Goal: Task Accomplishment & Management: Manage account settings

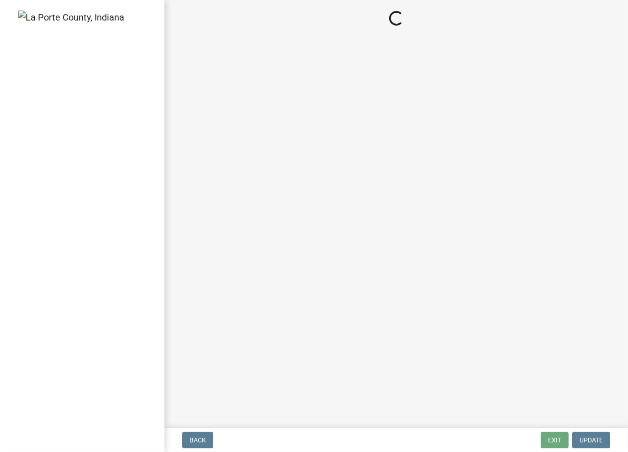
select select "2: 1"
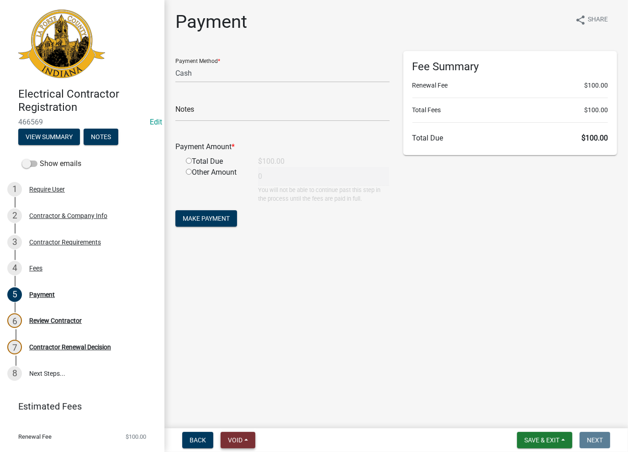
click at [226, 443] on button "Void" at bounding box center [237, 440] width 35 height 16
click at [241, 418] on button "Void" at bounding box center [256, 417] width 73 height 22
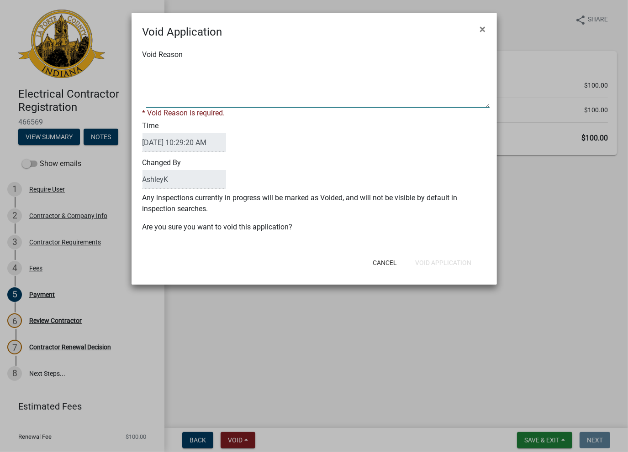
click at [242, 82] on textarea "Void Reason" at bounding box center [317, 85] width 343 height 46
type textarea "void"
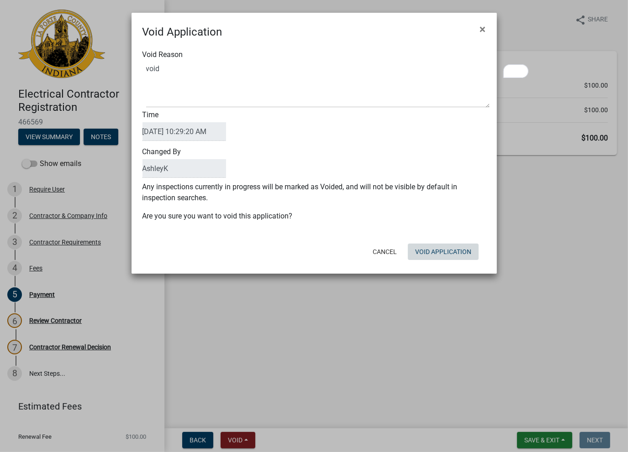
click at [436, 268] on div "Void Application × Void Reason Time 08/21/2025 10:29:20 AM Changed By AshleyK A…" at bounding box center [313, 143] width 365 height 261
click at [441, 263] on div "Cancel Void Application" at bounding box center [373, 252] width 225 height 24
click at [444, 257] on button "Void Application" at bounding box center [443, 252] width 71 height 16
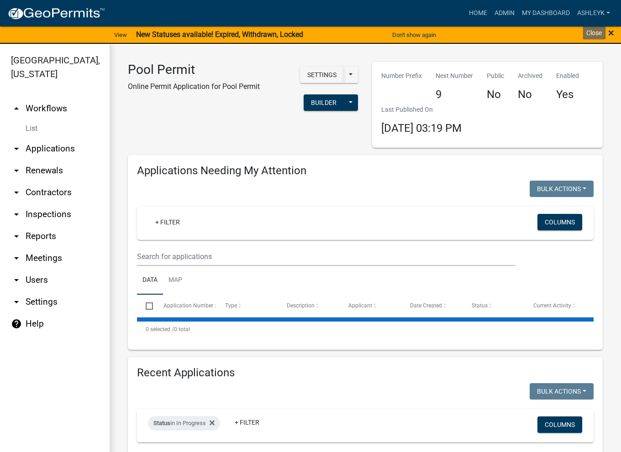
click at [613, 32] on span "×" at bounding box center [611, 32] width 6 height 13
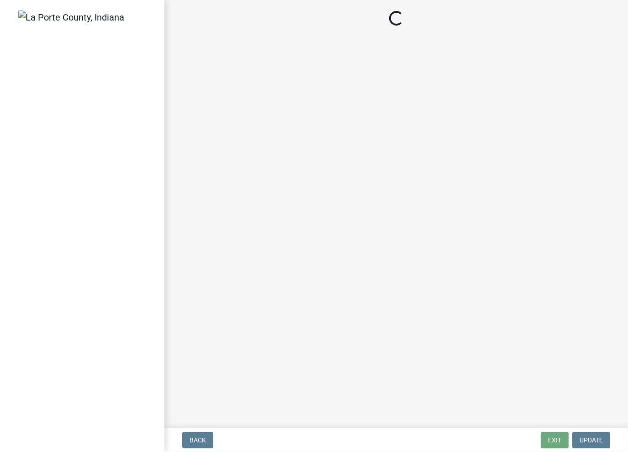
select select "2: 1"
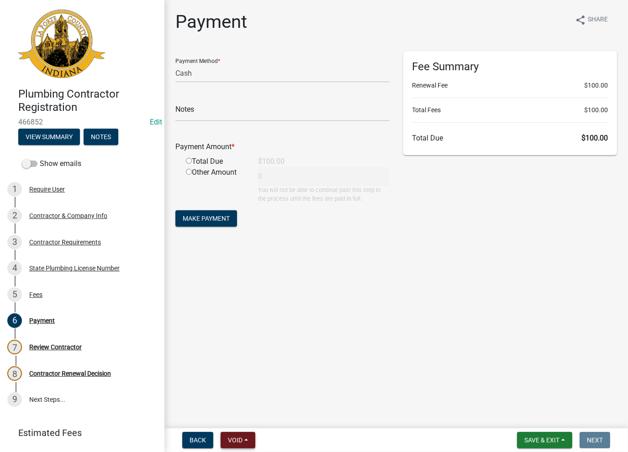
click at [237, 443] on span "Void" at bounding box center [235, 440] width 15 height 7
click at [242, 414] on button "Void" at bounding box center [256, 417] width 73 height 22
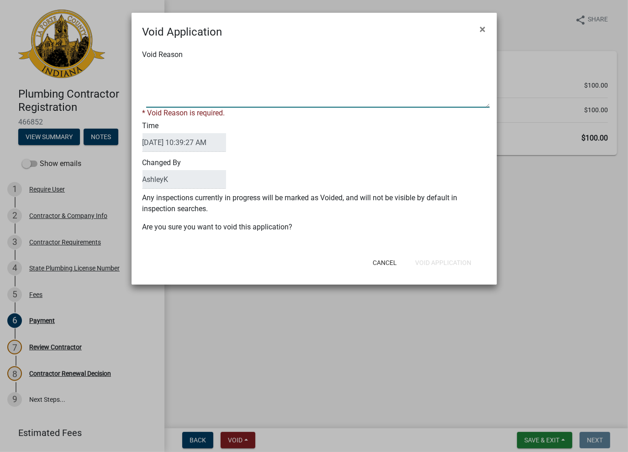
click at [218, 76] on textarea "Void Reason" at bounding box center [317, 85] width 343 height 46
type textarea "void"
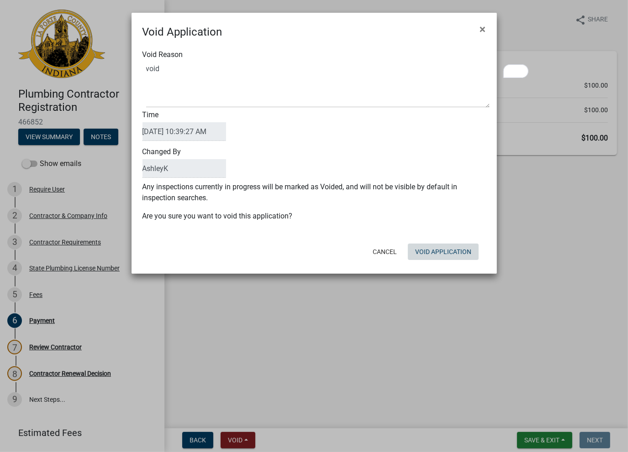
click at [430, 255] on button "Void Application" at bounding box center [443, 252] width 71 height 16
